Goal: Contribute content: Add original content to the website for others to see

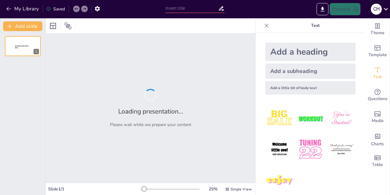
type input "Tantangan dan Isu dalam Sistem Pembayaran Modern"
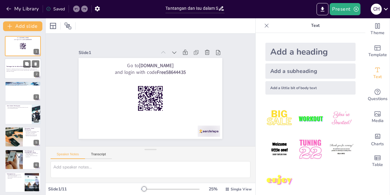
click at [16, 68] on div "Presentasi ini membahas tantangan dan isu yang dihadapi dalam sistem pembayaran…" at bounding box center [22, 70] width 33 height 4
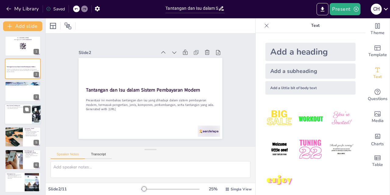
checkbox input "true"
click at [8, 111] on div at bounding box center [23, 114] width 37 height 21
type textarea "Kategori ini penting untuk dipahami agar pengguna dapat memilih metode yang pal…"
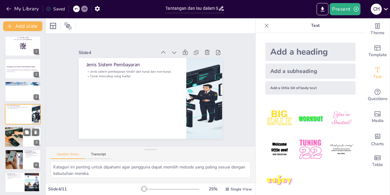
checkbox input "true"
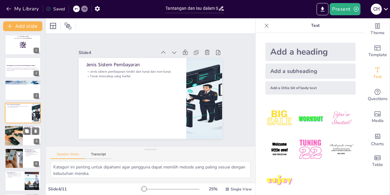
click at [15, 139] on div at bounding box center [13, 135] width 31 height 21
type textarea "Memahami komponen ini penting untuk mengetahui bagaimana sistem pembayaran berf…"
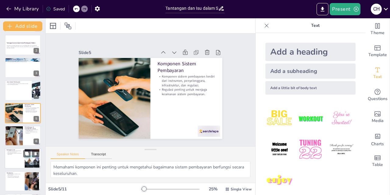
checkbox input "true"
click at [15, 160] on div at bounding box center [23, 158] width 37 height 21
type textarea "Keamanan menjadi prioritas utama untuk melindungi pengguna dari ancaman penipua…"
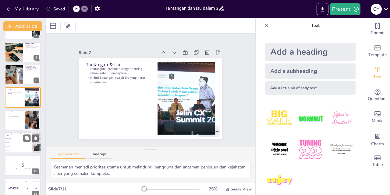
scroll to position [93, 0]
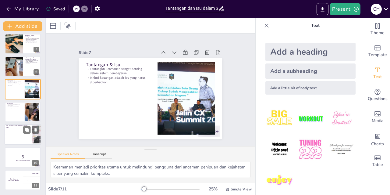
checkbox input "true"
click at [15, 138] on span "Hanya Non-Tunai" at bounding box center [18, 138] width 26 height 1
type textarea "Jawaban yang benar adalah "Tunai dan Non-Tunai" yang dijelaskan dalam slide "Je…"
checkbox input "true"
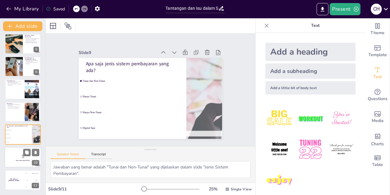
checkbox input "true"
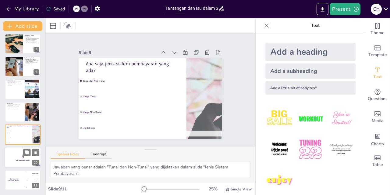
checkbox input "true"
click at [14, 155] on p "5" at bounding box center [22, 156] width 33 height 7
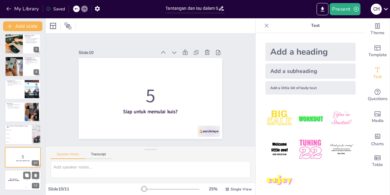
click at [13, 179] on h4 "The winner is [PERSON_NAME]" at bounding box center [14, 179] width 18 height 3
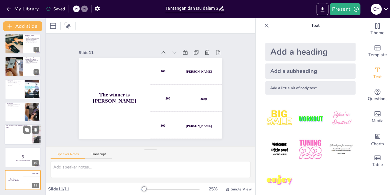
checkbox input "true"
click at [16, 134] on span "Hanya Tunai" at bounding box center [18, 133] width 26 height 1
type textarea "Jawaban yang benar adalah "Tunai dan Non-Tunai" yang dijelaskan dalam slide "Je…"
checkbox input "true"
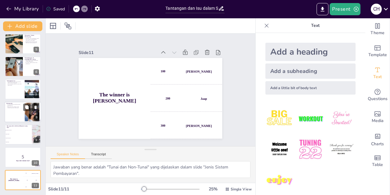
checkbox input "true"
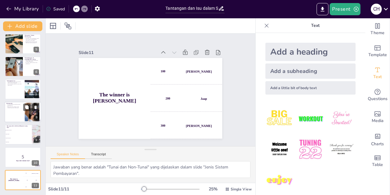
checkbox input "true"
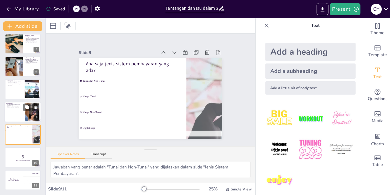
click at [12, 114] on div at bounding box center [23, 111] width 37 height 21
type textarea "Memahami peran penting sistem pembayaran membantu kita menyadari betapa krusial…"
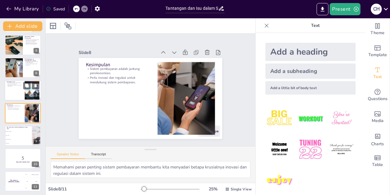
checkbox input "true"
click at [11, 92] on div at bounding box center [23, 90] width 37 height 21
type textarea "Keamanan menjadi prioritas utama untuk melindungi pengguna dari ancaman penipua…"
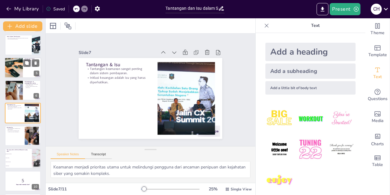
checkbox input "true"
click at [26, 70] on div at bounding box center [23, 67] width 37 height 21
type textarea "Memahami komponen ini penting untuk mengetahui bagaimana sistem pembayaran berf…"
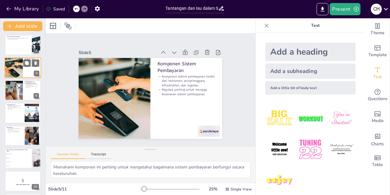
scroll to position [24, 0]
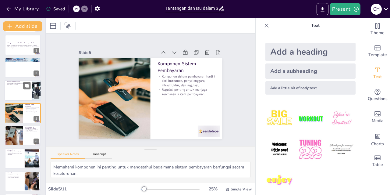
checkbox input "true"
click at [19, 88] on div at bounding box center [23, 90] width 37 height 21
type textarea "Kategori ini penting untuk dipahami agar pengguna dapat memilih metode yang pal…"
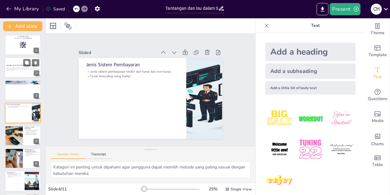
checkbox input "true"
click at [13, 69] on p "Presentasi ini membahas tantangan dan isu yang dihadapi dalam sistem pembayaran…" at bounding box center [22, 68] width 33 height 2
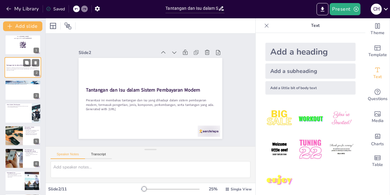
scroll to position [0, 0]
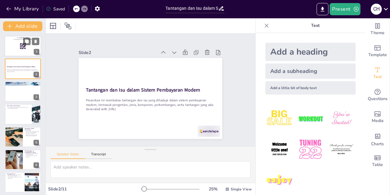
click at [12, 48] on div at bounding box center [23, 46] width 37 height 21
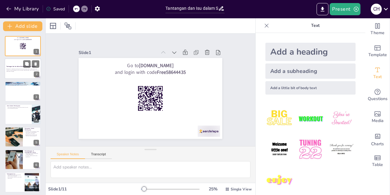
click at [17, 70] on p "Presentasi ini membahas tantangan dan isu yang dihadapi dalam sistem pembayaran…" at bounding box center [22, 70] width 33 height 2
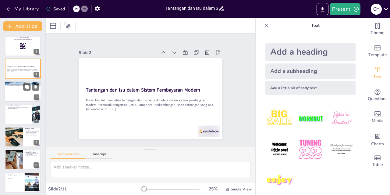
checkbox input "true"
click at [19, 95] on div at bounding box center [23, 91] width 37 height 21
type textarea "Sistem pembayaran berfungsi sebagai penghubung antara pihak-pihak yang melakuka…"
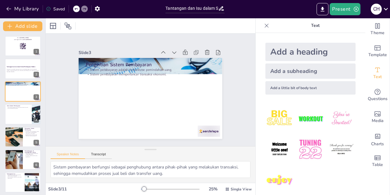
scroll to position [14, 0]
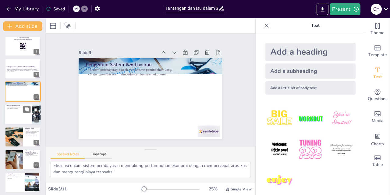
checkbox input "true"
click at [11, 115] on div at bounding box center [23, 114] width 37 height 21
type textarea "Kategori ini penting untuk dipahami agar pengguna dapat memilih metode yang pal…"
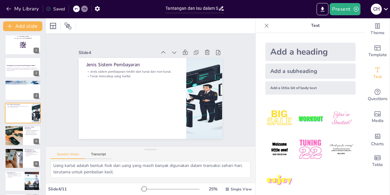
checkbox input "true"
